Goal: Task Accomplishment & Management: Manage account settings

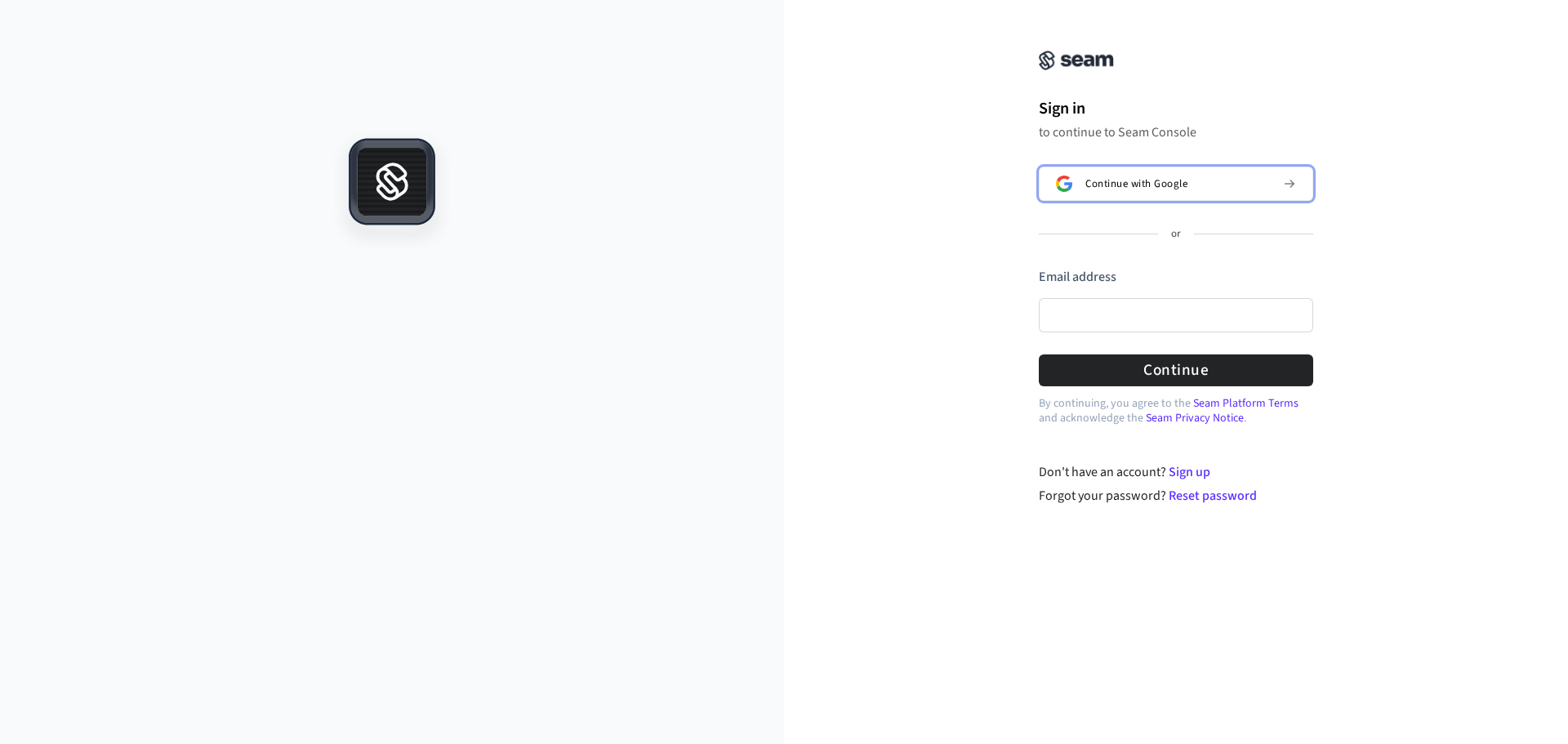
click at [1180, 187] on span "Continue with Google" at bounding box center [1136, 184] width 102 height 13
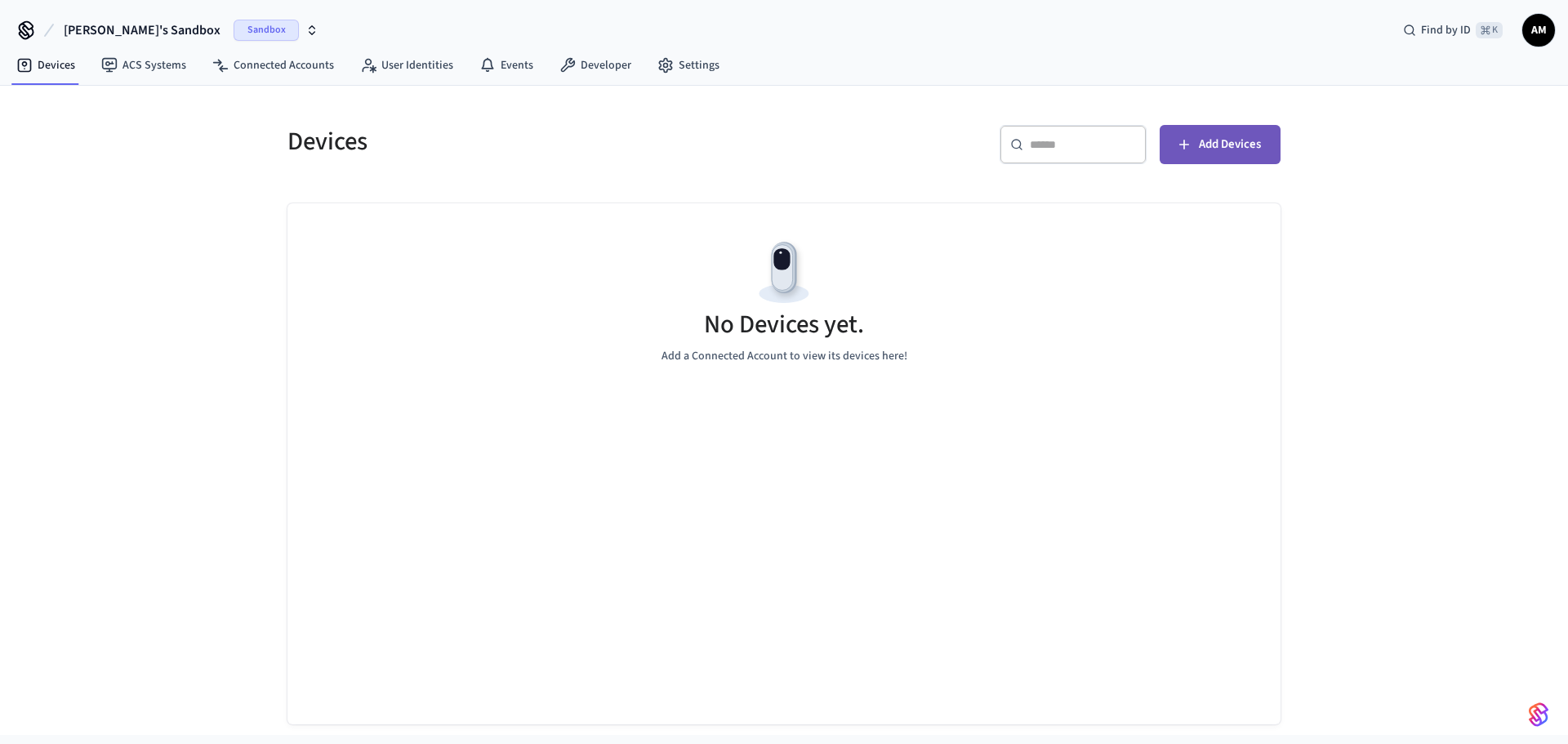
click at [1188, 153] on button "Add Devices" at bounding box center [1219, 145] width 121 height 40
click at [233, 33] on span "Sandbox" at bounding box center [265, 30] width 65 height 21
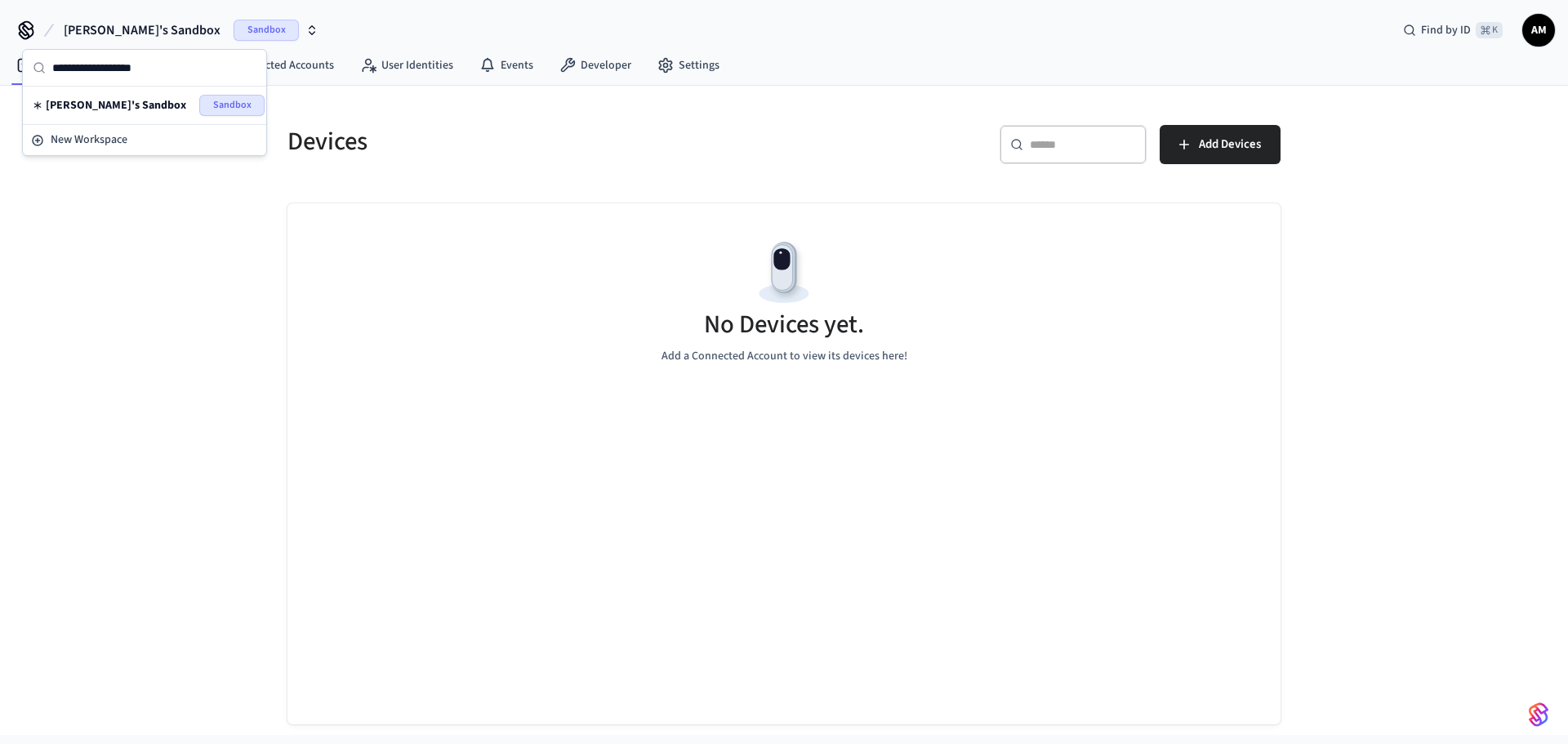
click at [202, 102] on span "Sandbox" at bounding box center [232, 105] width 65 height 21
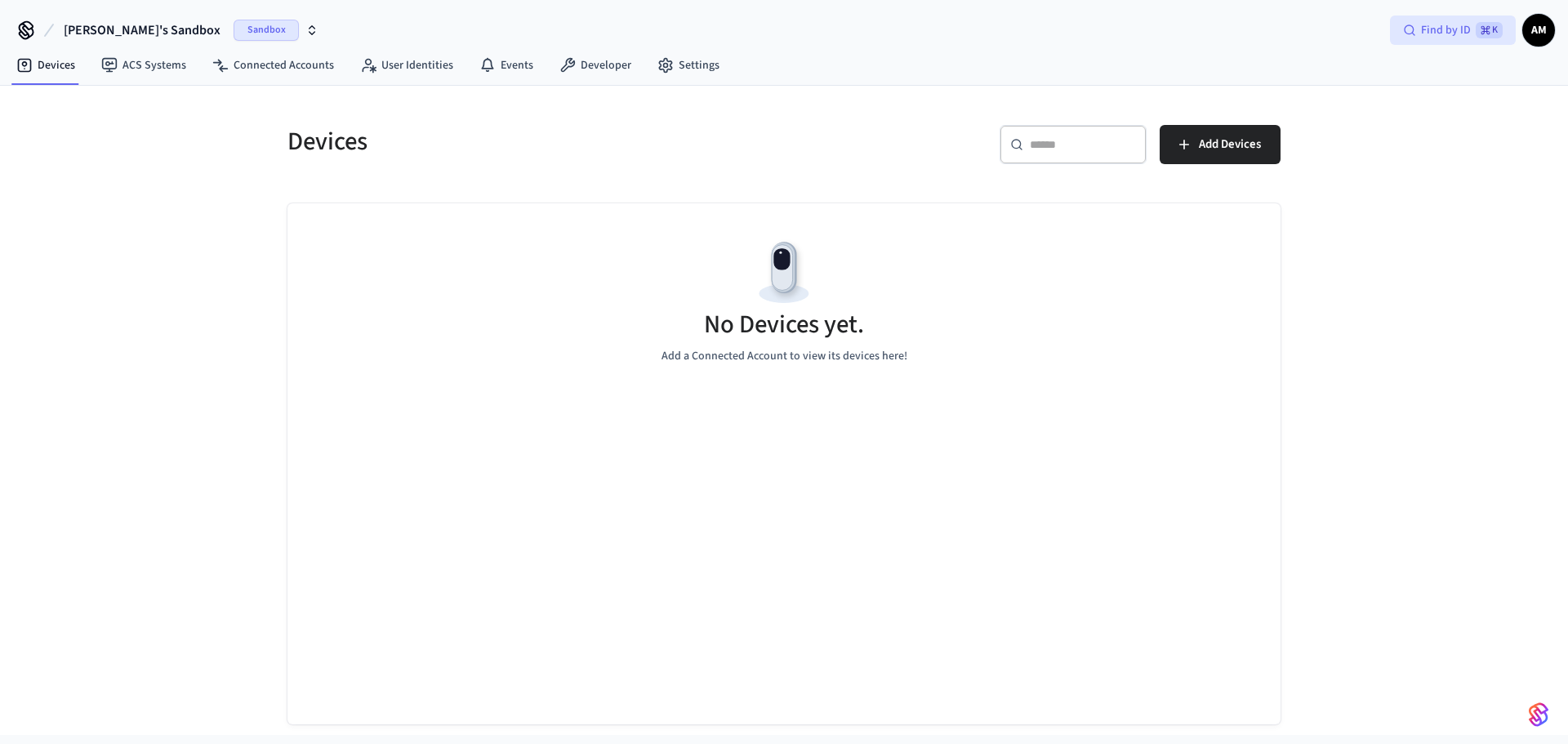
click at [1514, 35] on div "Find by ID ⌘ K" at bounding box center [1453, 30] width 126 height 30
click at [1528, 716] on button "button" at bounding box center [1538, 714] width 33 height 33
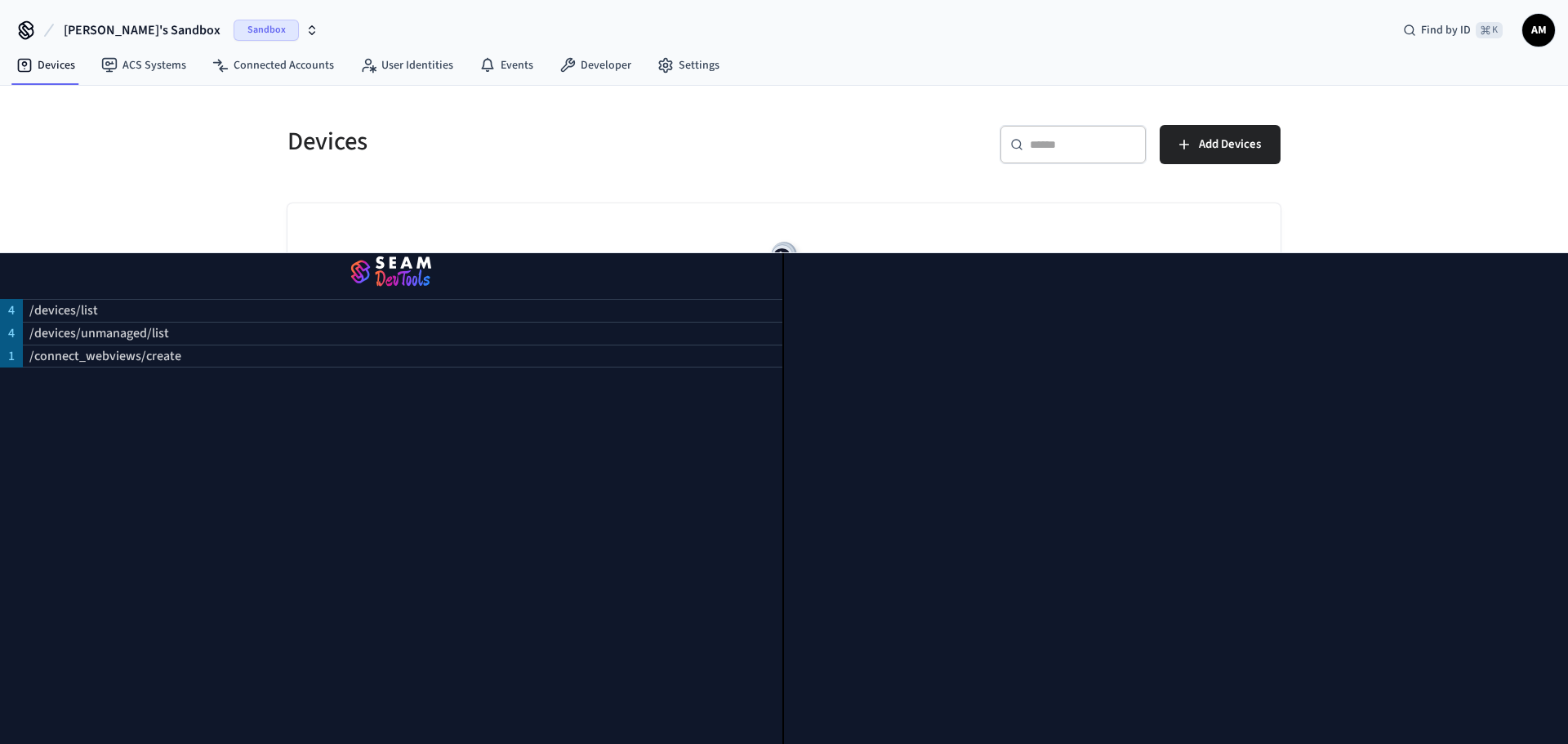
click at [1405, 222] on div "Devices ​ ​ Add Devices No Devices yet. Add a Connected Account to view its dev…" at bounding box center [784, 410] width 1568 height 649
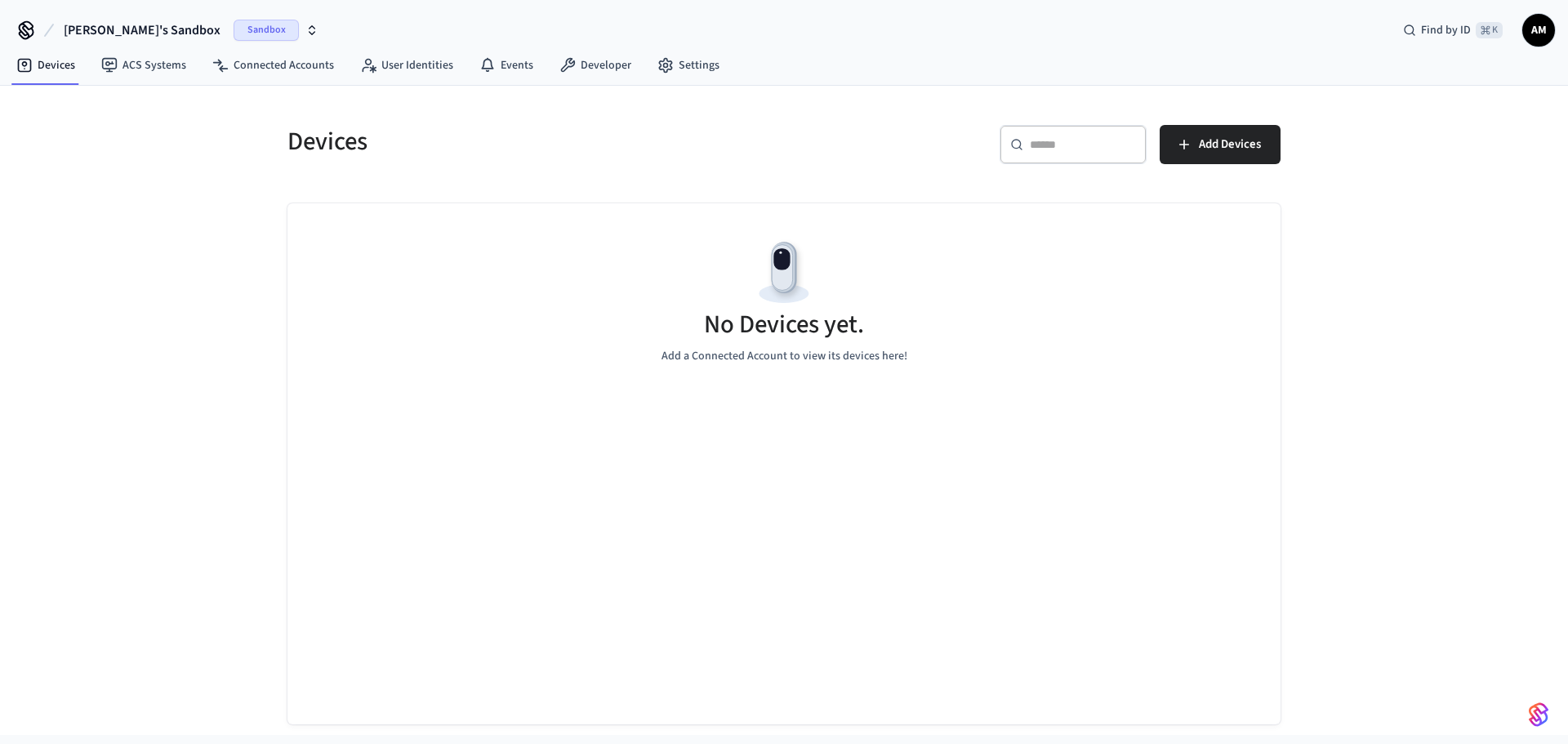
click at [233, 35] on span "Sandbox" at bounding box center [265, 30] width 65 height 21
click at [49, 133] on div "New Workspace" at bounding box center [144, 140] width 227 height 17
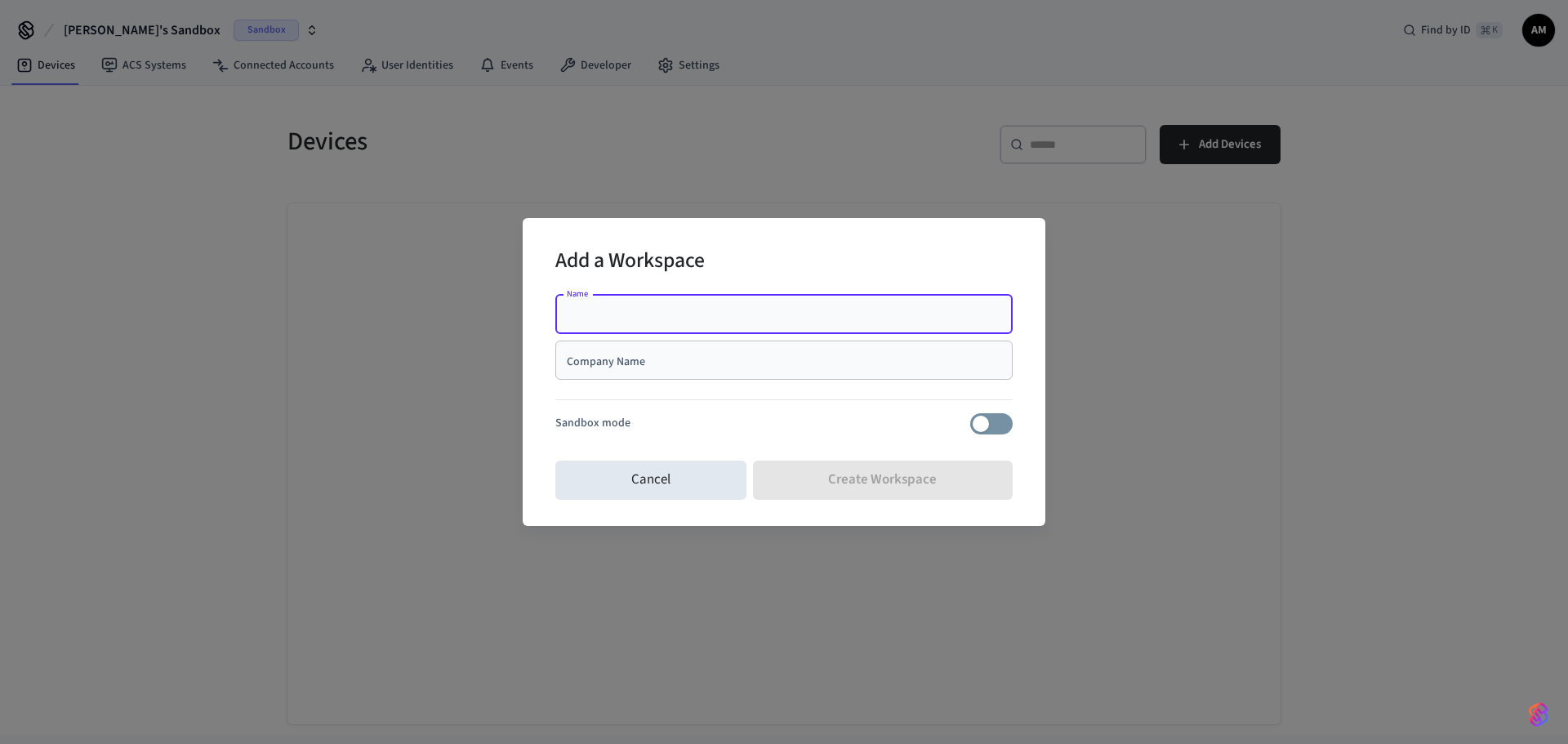
click at [713, 317] on input "Name" at bounding box center [784, 315] width 438 height 16
click at [733, 305] on div "Name" at bounding box center [784, 315] width 457 height 40
click at [733, 304] on div "Name" at bounding box center [784, 315] width 457 height 40
type input "*****"
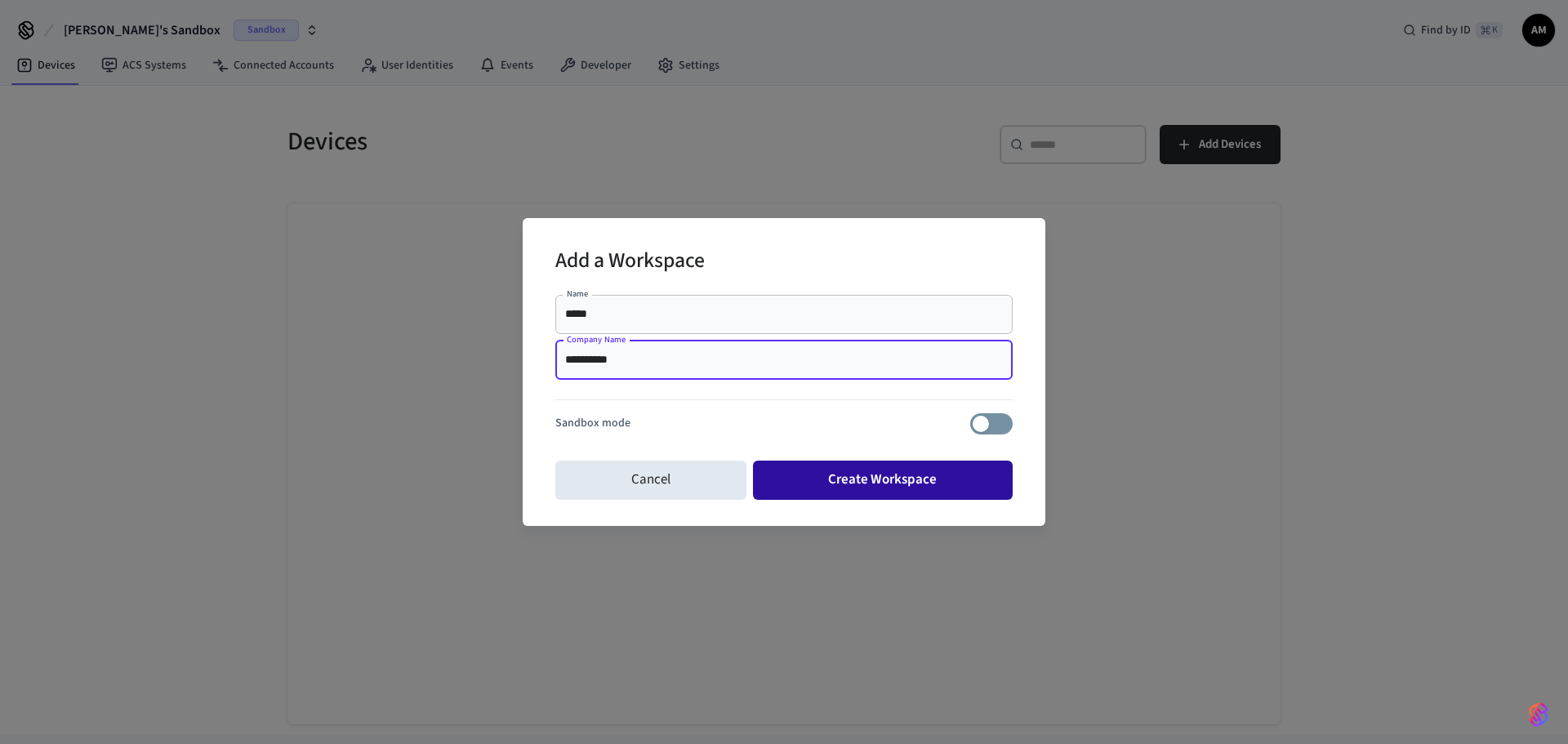
type input "**********"
click at [811, 475] on button "Create Workspace" at bounding box center [883, 480] width 260 height 40
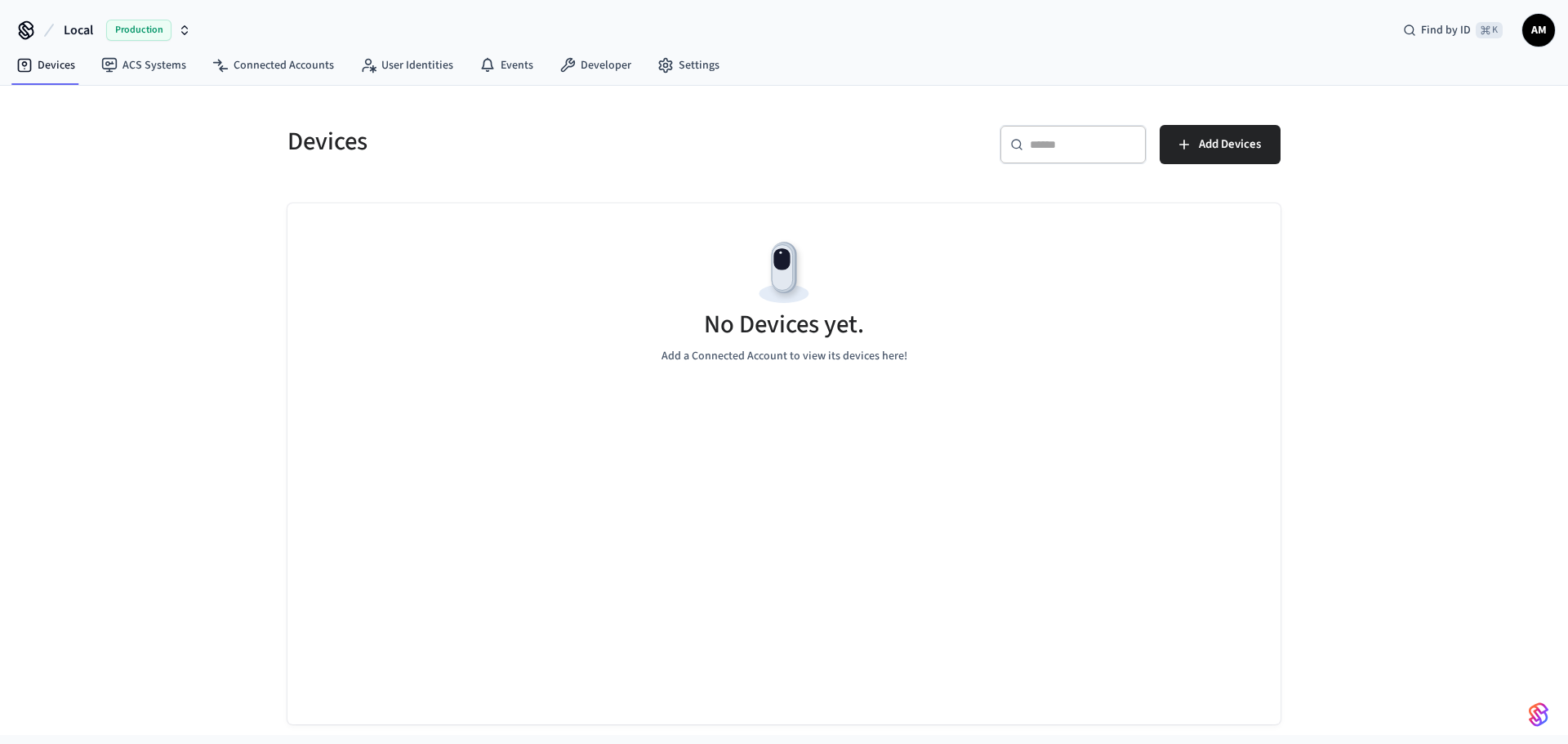
click at [170, 44] on button "Local Production" at bounding box center [127, 30] width 137 height 35
drag, startPoint x: 380, startPoint y: 339, endPoint x: 380, endPoint y: 327, distance: 12.0
click at [380, 327] on div "No Devices yet. Add a Connected Account to view its devices here!" at bounding box center [784, 301] width 993 height 194
click at [1220, 161] on button "Add Devices" at bounding box center [1219, 145] width 121 height 40
